Goal: Obtain resource: Obtain resource

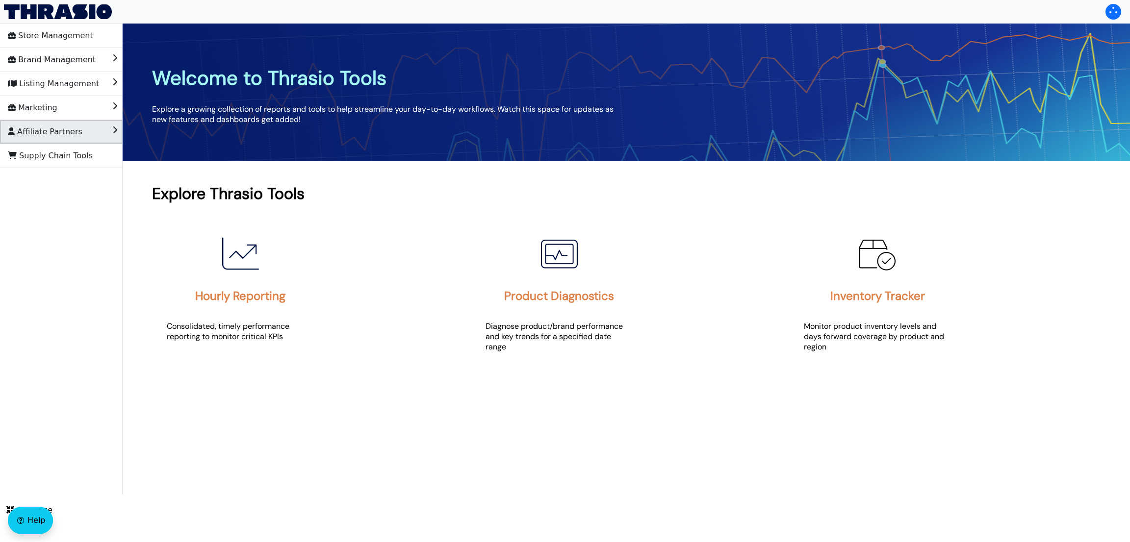
click at [74, 131] on li "Affiliate Partners" at bounding box center [61, 132] width 123 height 24
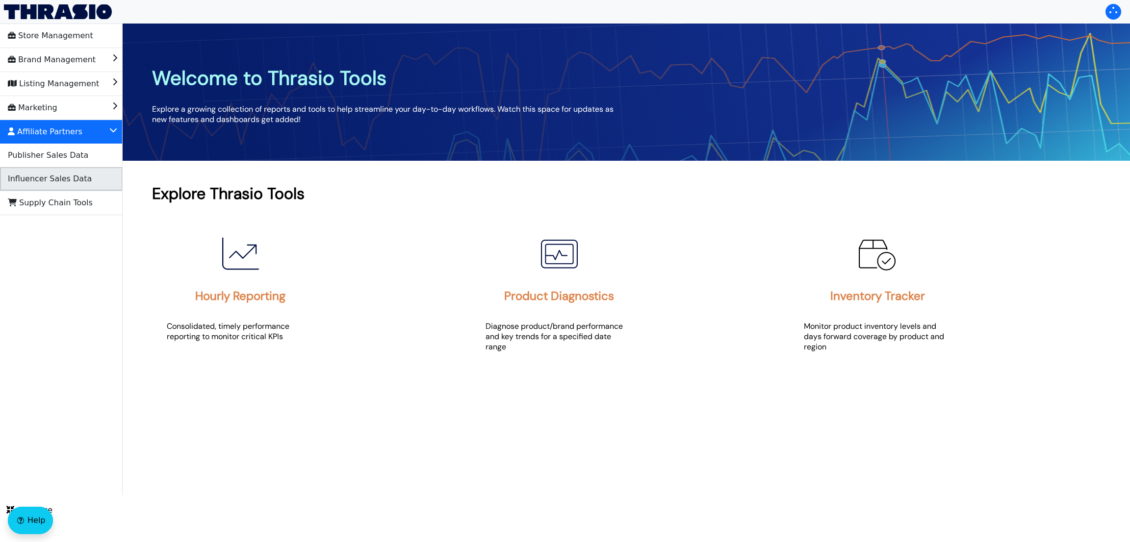
click at [94, 184] on li "Influencer Sales Data" at bounding box center [61, 179] width 123 height 24
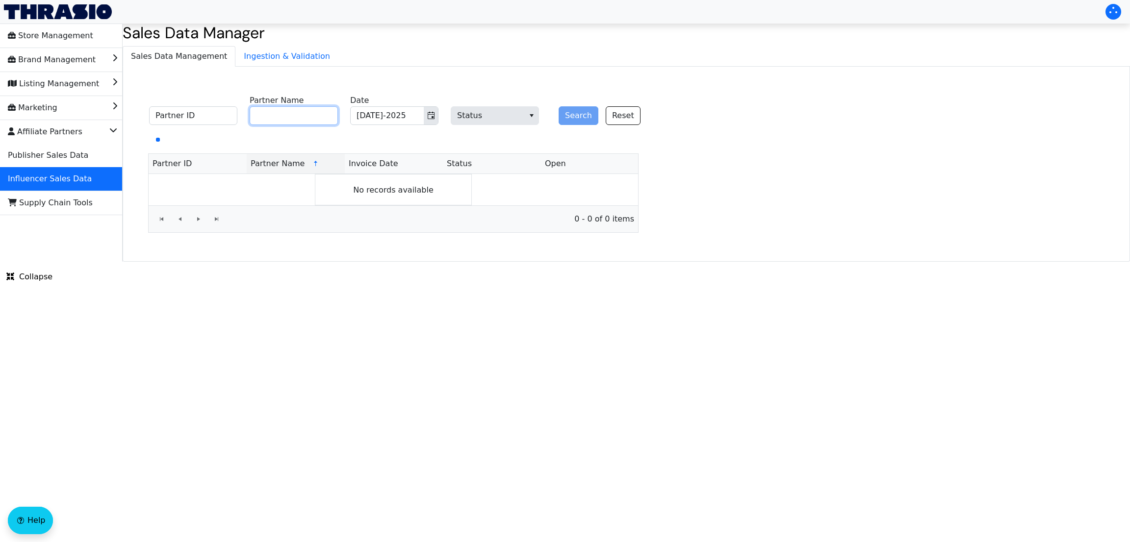
click at [290, 122] on input "Partner Name" at bounding box center [294, 115] width 88 height 19
paste input "[PERSON_NAME]"
type input "[PERSON_NAME]"
click at [570, 120] on button "Search" at bounding box center [579, 115] width 40 height 19
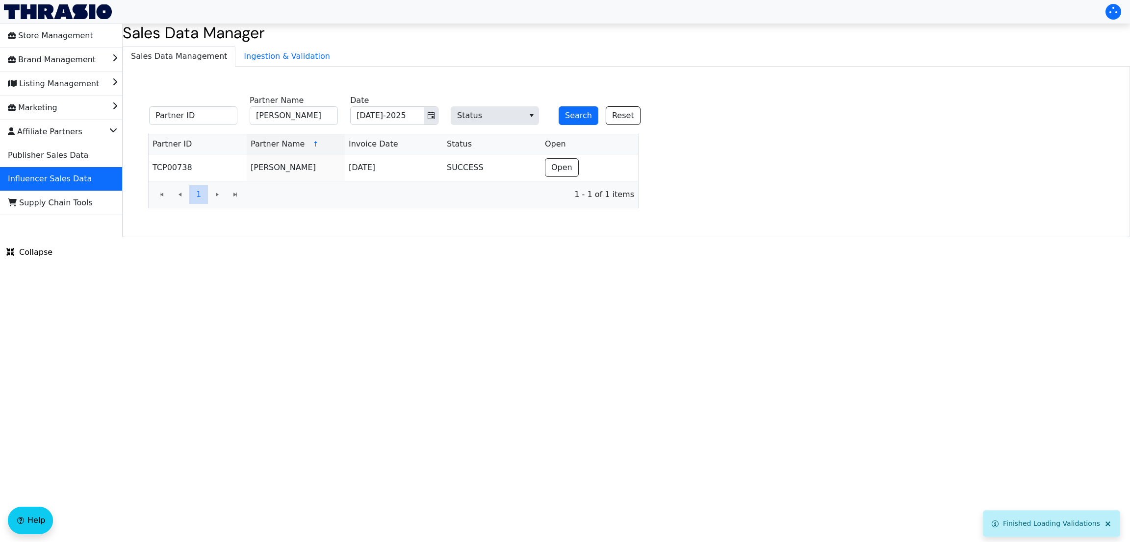
click at [617, 237] on html "Store Management Brand Management Listing Management Marketing Affiliate Partne…" at bounding box center [565, 118] width 1130 height 237
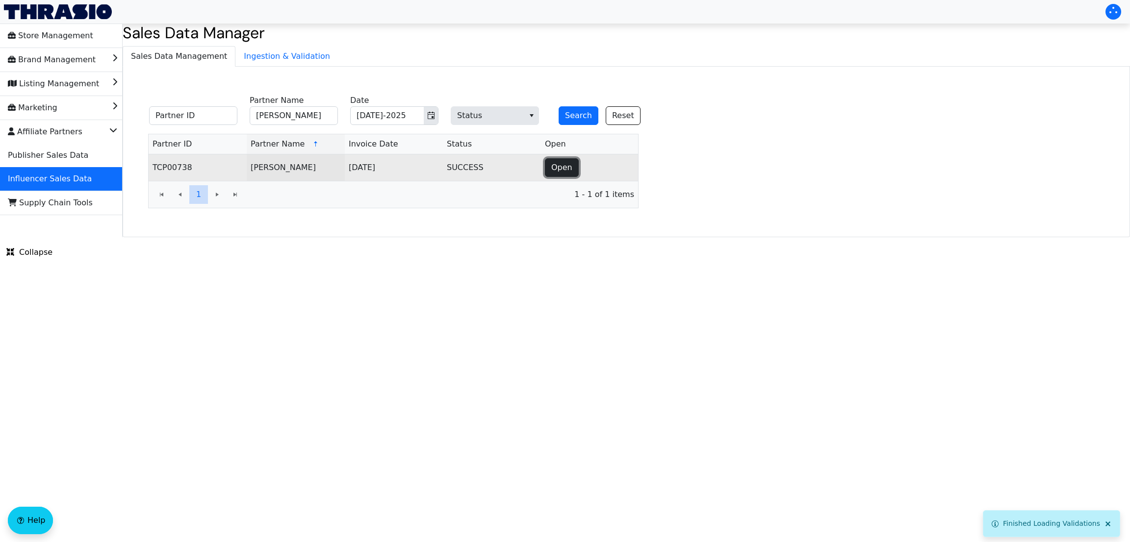
click at [552, 169] on span "Open" at bounding box center [561, 168] width 21 height 12
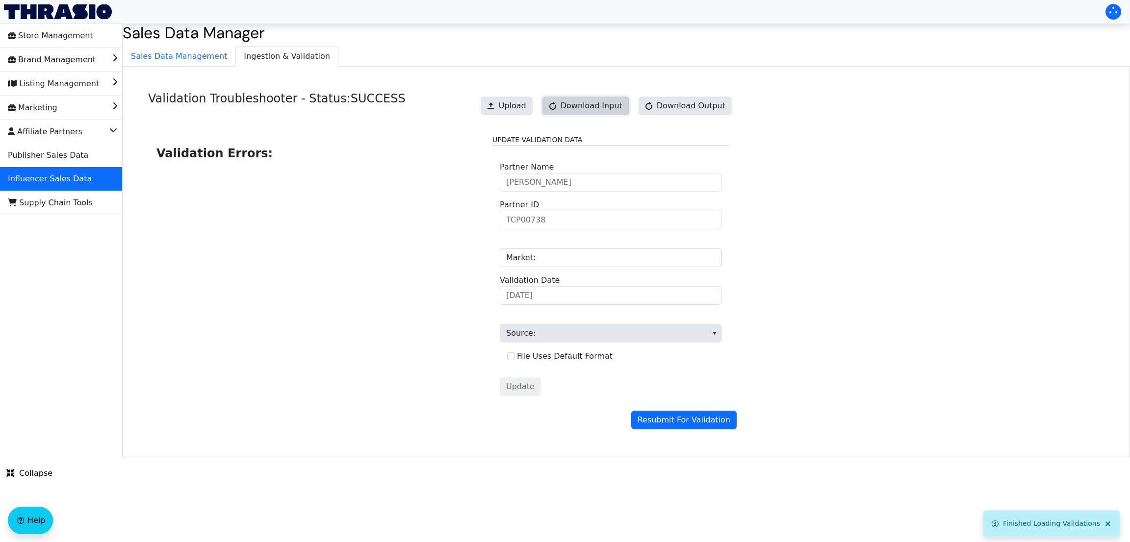
click at [586, 109] on span "Download Input" at bounding box center [591, 106] width 62 height 12
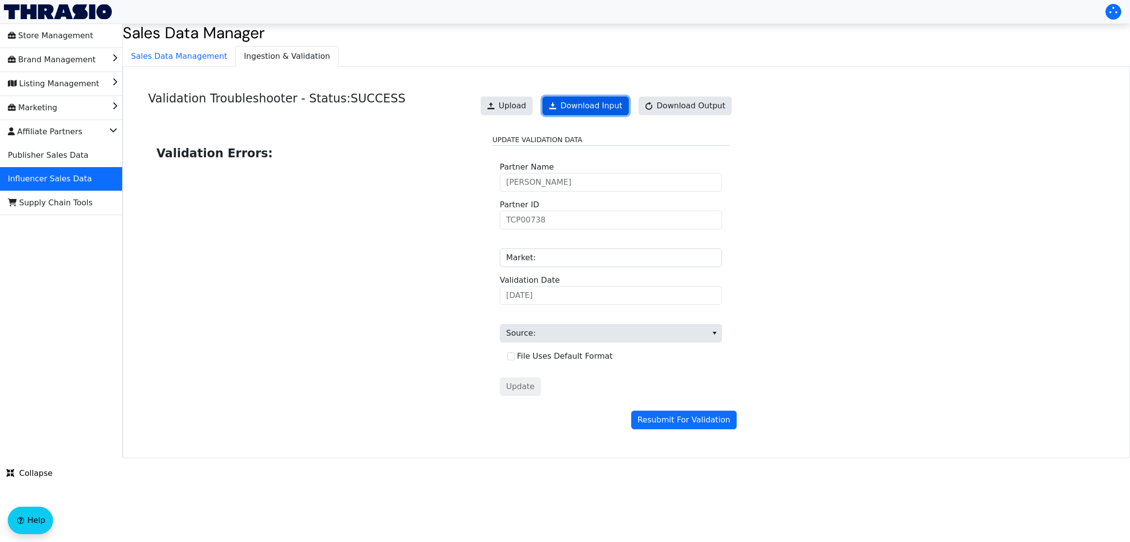
click at [598, 106] on link "Download Input" at bounding box center [585, 106] width 86 height 19
click at [610, 103] on span "Download Input" at bounding box center [591, 106] width 62 height 12
click at [610, 103] on link "Download Input" at bounding box center [585, 106] width 86 height 19
